Goal: Feedback & Contribution: Leave review/rating

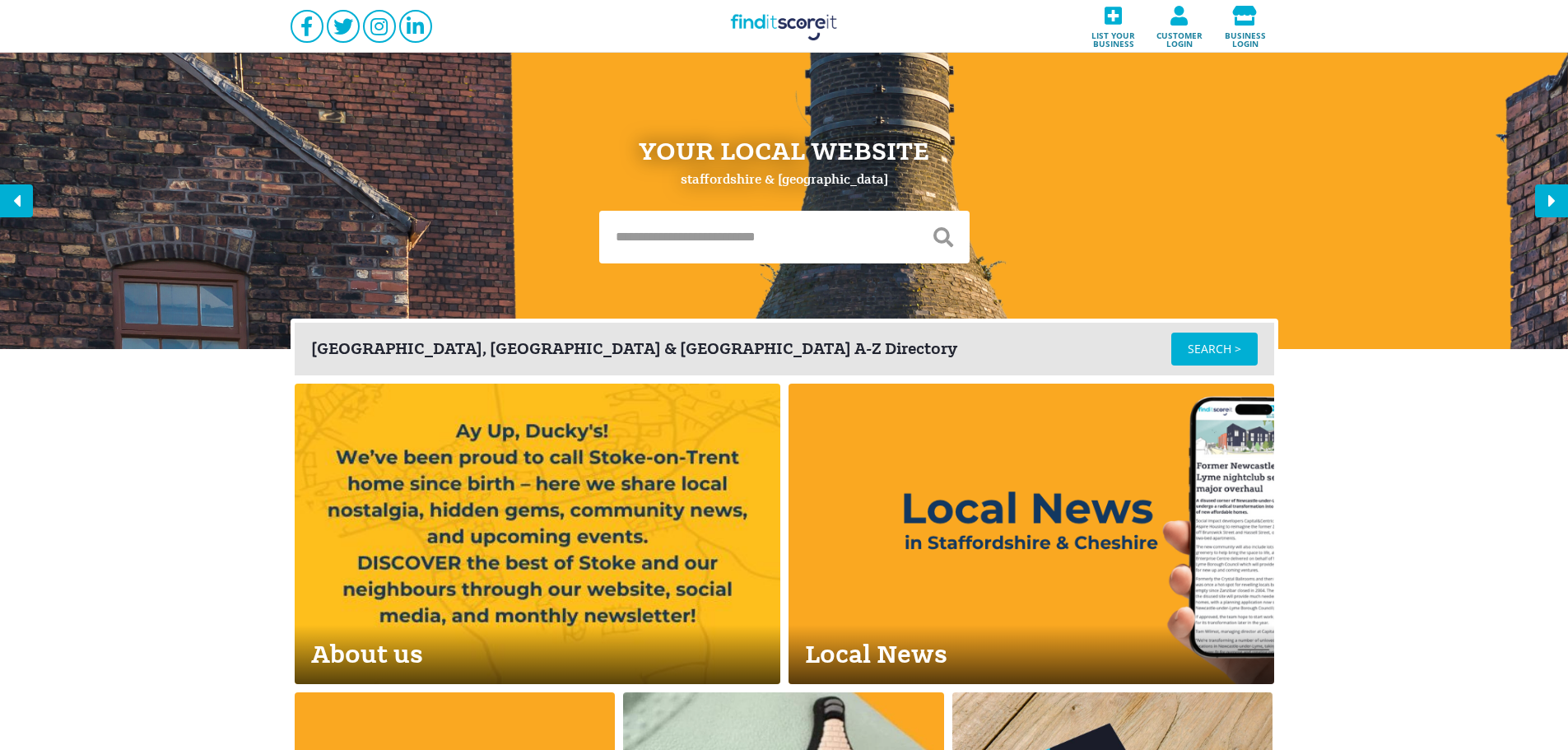
click at [765, 251] on input "text" at bounding box center [758, 236] width 317 height 53
type input "*******"
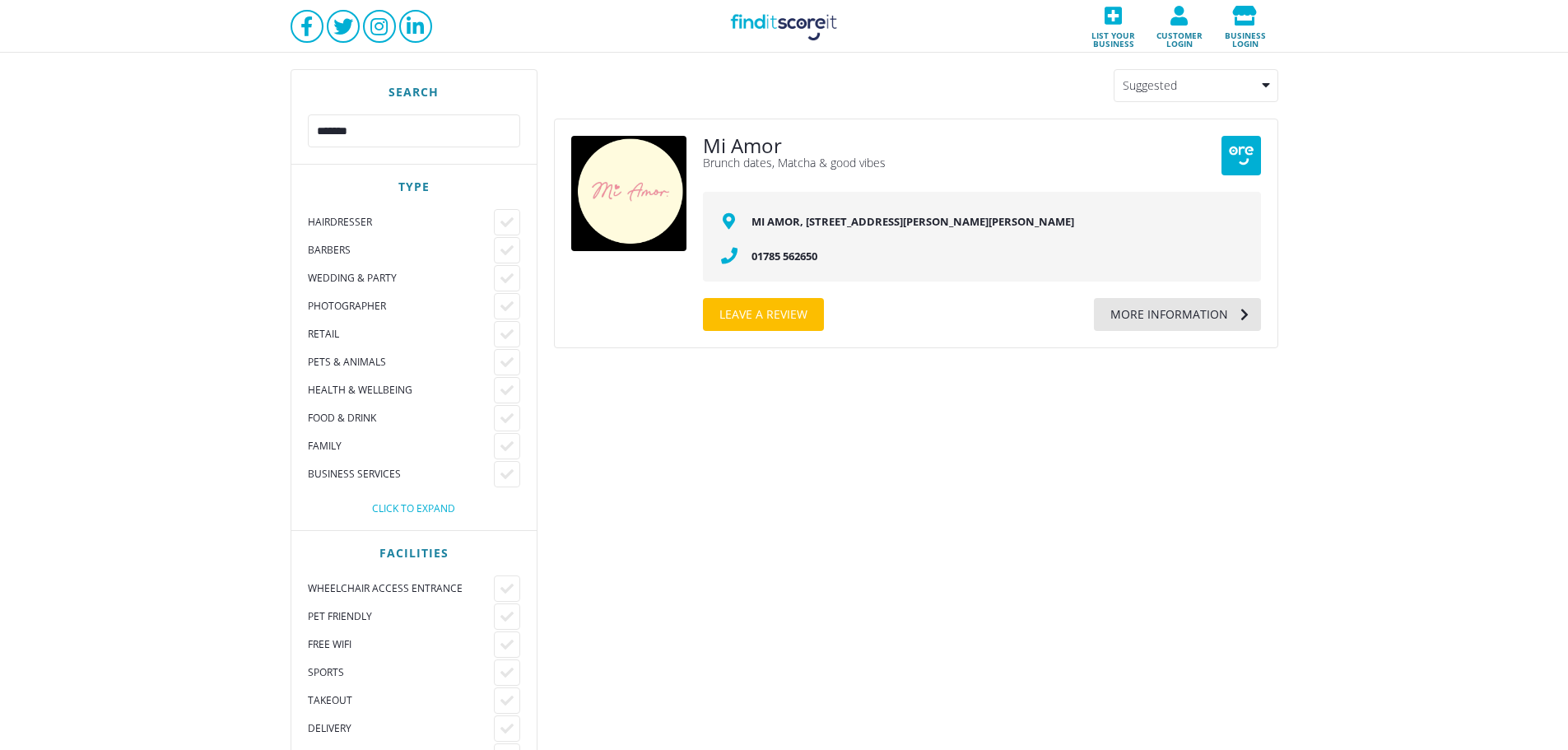
click at [1178, 326] on div "More information" at bounding box center [1161, 314] width 135 height 33
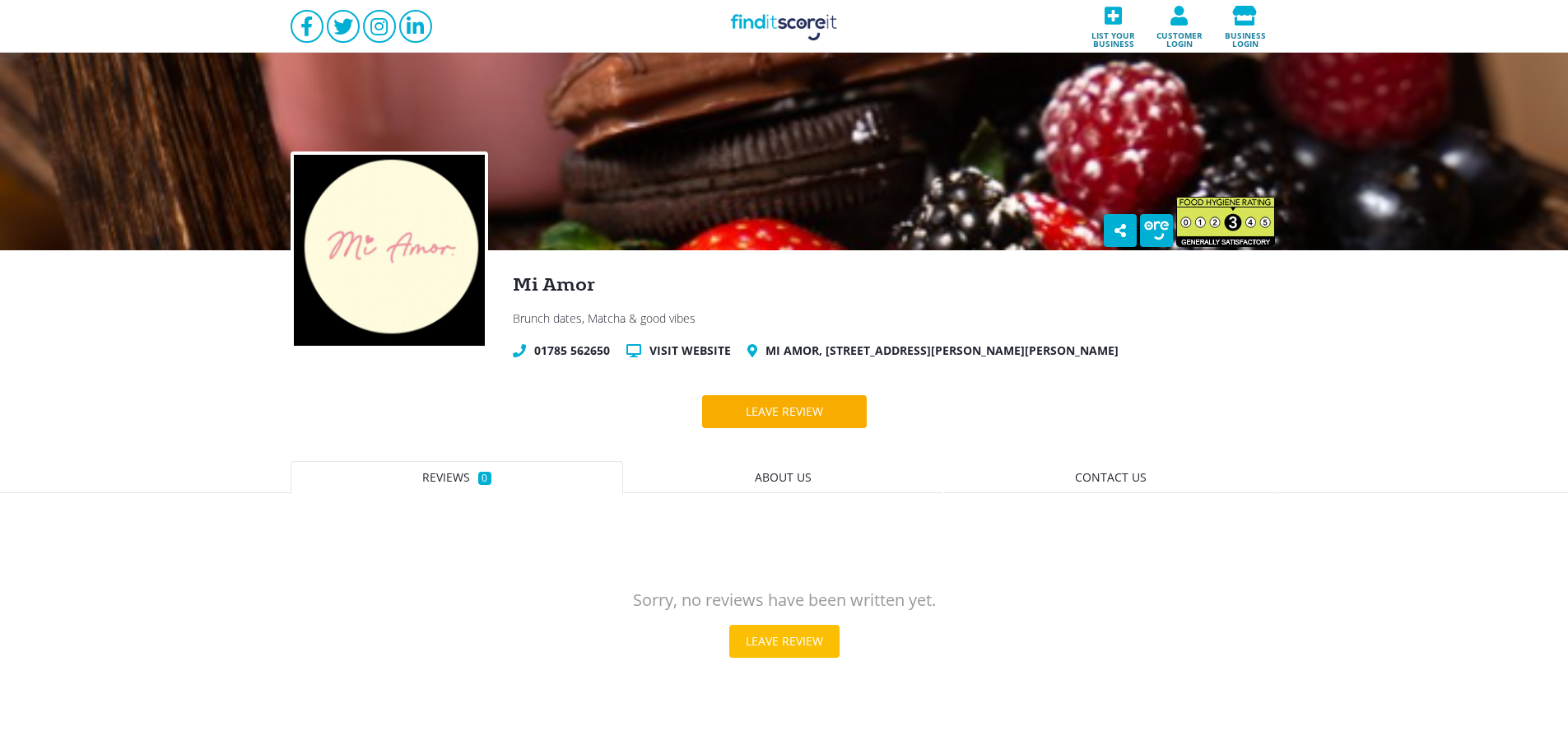
click at [758, 402] on div "Leave review" at bounding box center [784, 411] width 111 height 33
